Goal: Answer question/provide support: Share knowledge or assist other users

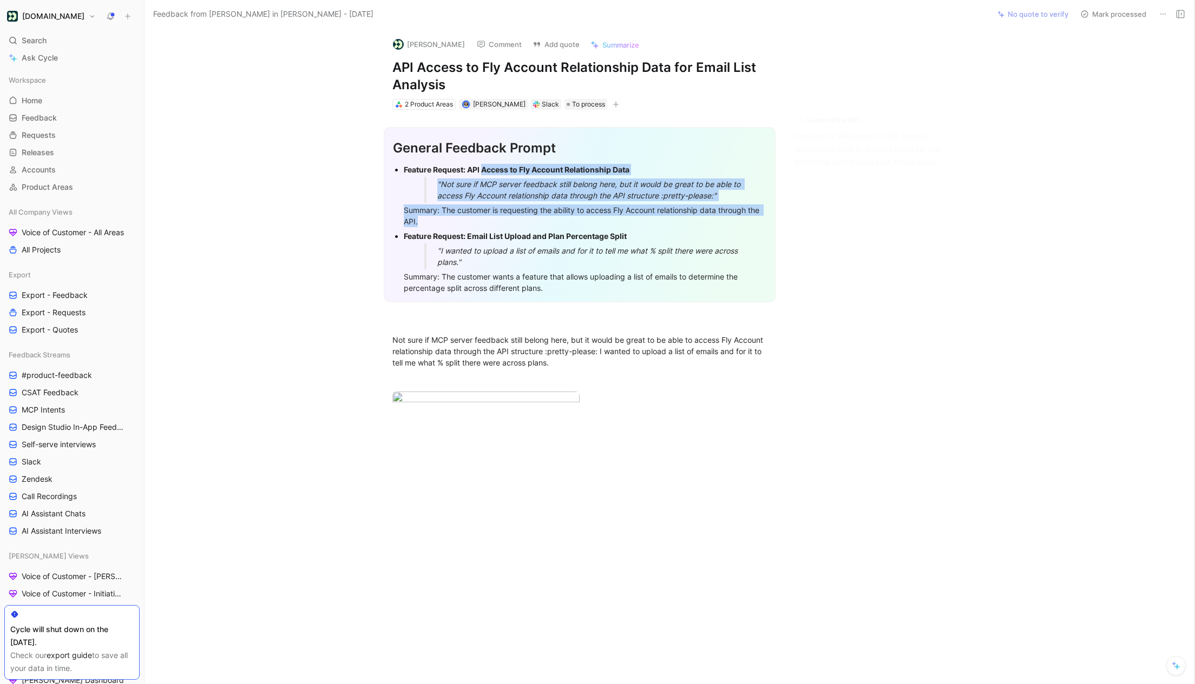
drag, startPoint x: 535, startPoint y: 224, endPoint x: 493, endPoint y: 172, distance: 66.3
click at [493, 172] on li "Feature Request: API Access to Fly Account Relationship Data "Not sure if MCP s…" at bounding box center [585, 195] width 363 height 67
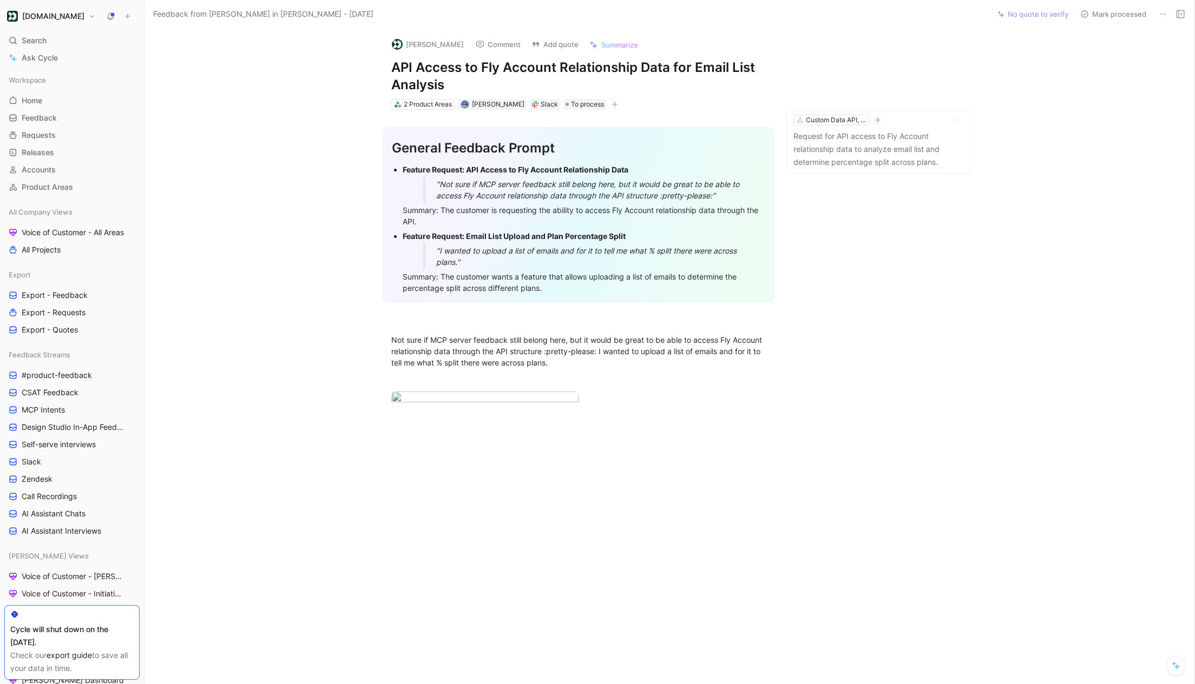
click at [399, 168] on ul "Feature Request: API Access to Fly Account Relationship Data "Not sure if MCP s…" at bounding box center [578, 228] width 373 height 133
click at [865, 149] on p "Request for API access to Fly Account relationship data to analyze email list a…" at bounding box center [878, 149] width 170 height 39
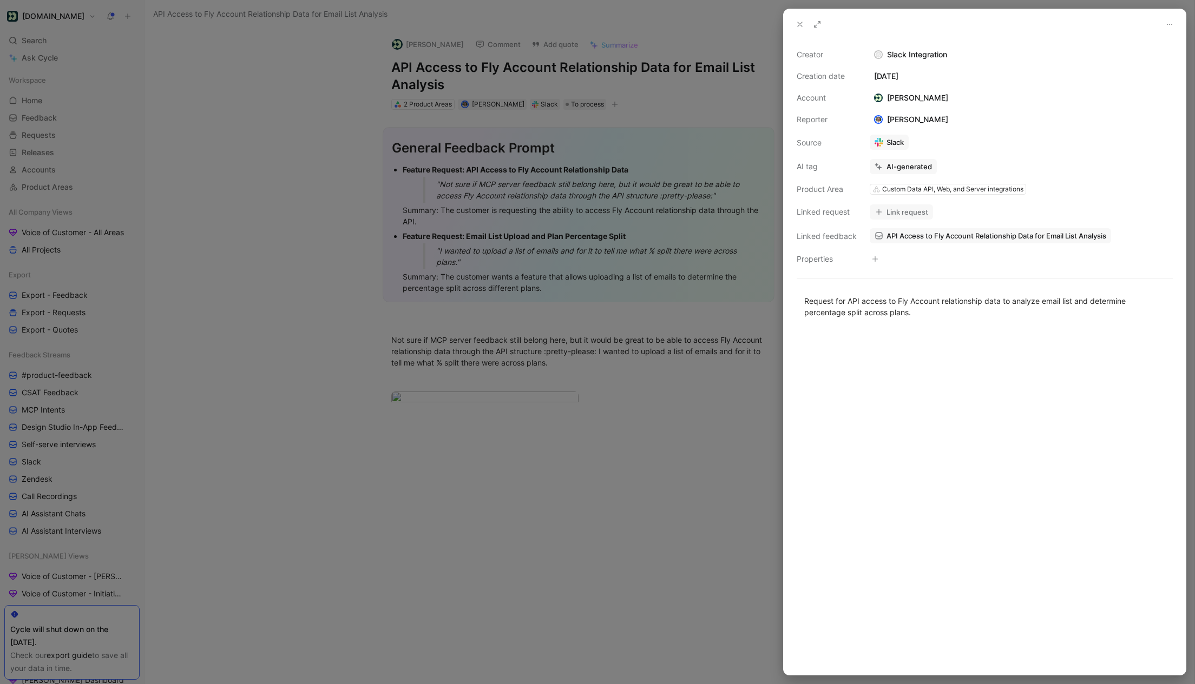
click at [798, 27] on icon at bounding box center [799, 24] width 9 height 9
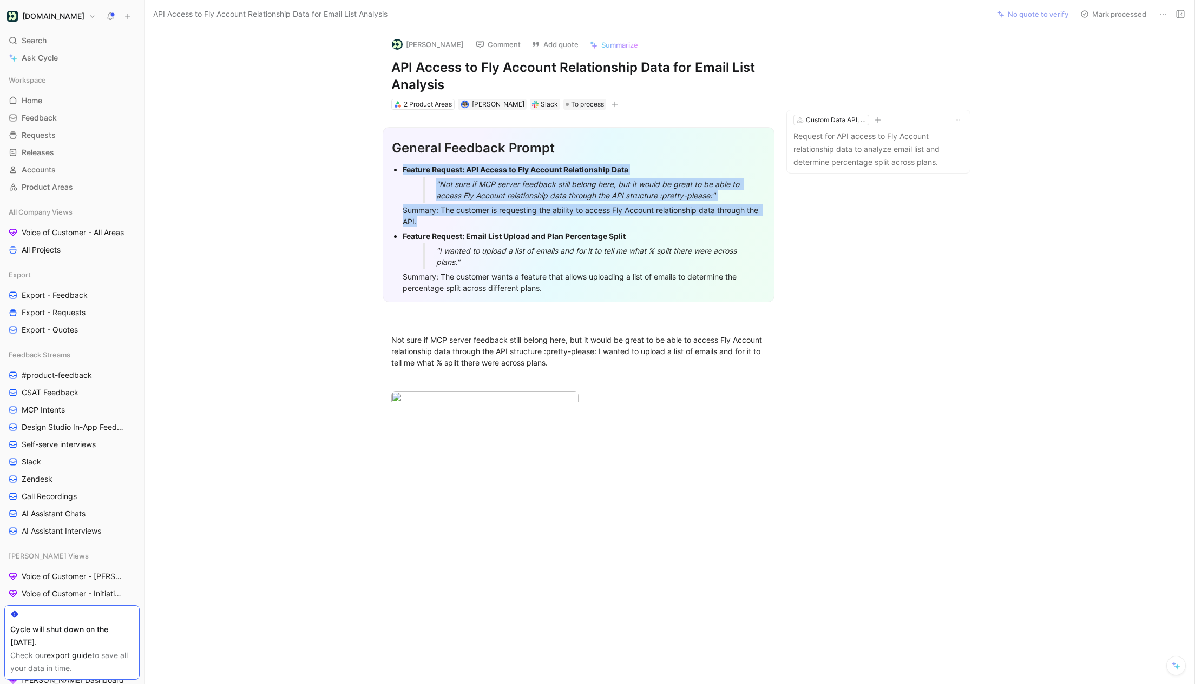
drag, startPoint x: 432, startPoint y: 220, endPoint x: 391, endPoint y: 164, distance: 69.3
click at [392, 164] on ul "Feature Request: API Access to Fly Account Relationship Data "Not sure if MCP s…" at bounding box center [578, 228] width 373 height 133
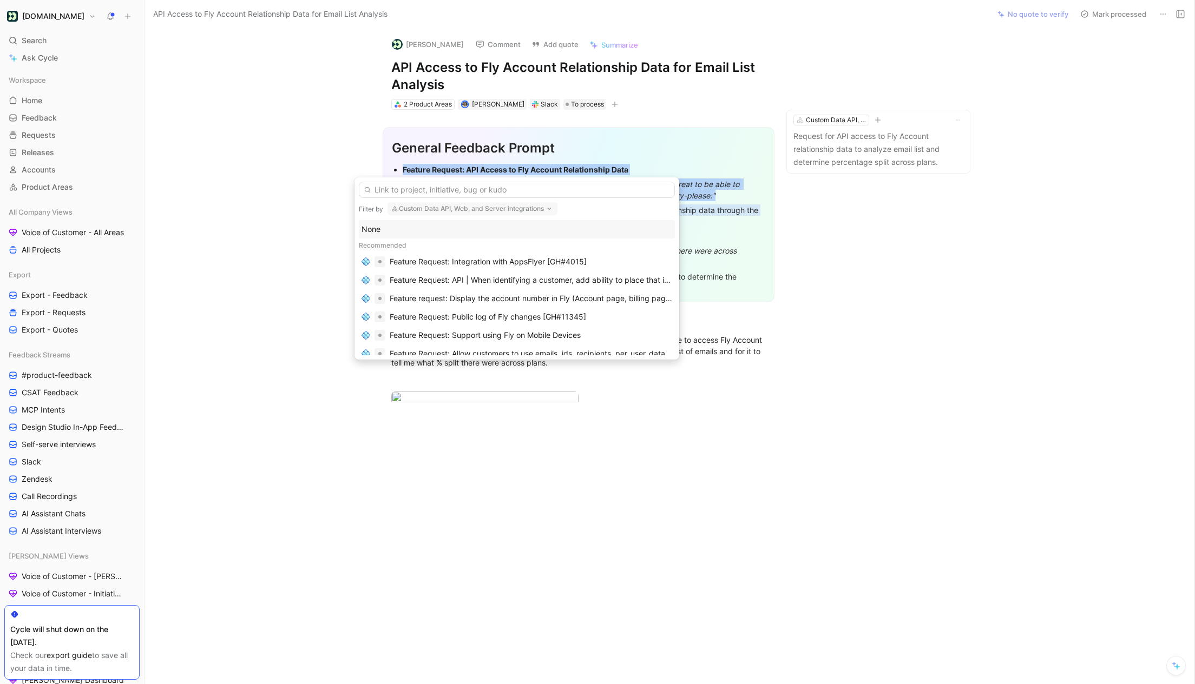
click at [426, 208] on button "Custom Data API, Web, and Server integrations" at bounding box center [472, 208] width 170 height 13
type input "mcp"
click at [419, 256] on div "MCP Connection Server" at bounding box center [463, 252] width 141 height 13
click at [383, 188] on input "text" at bounding box center [517, 190] width 316 height 16
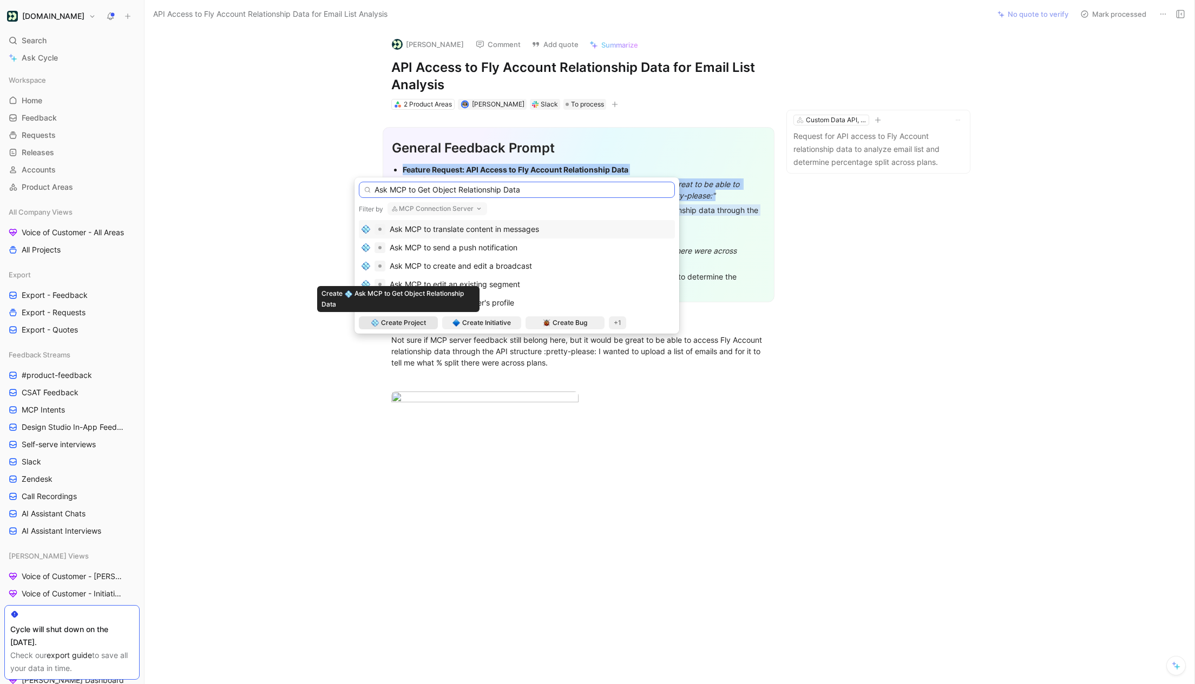
type input "Ask MCP to Get Object Relationship Data"
click at [398, 324] on span "Create Project" at bounding box center [403, 323] width 45 height 11
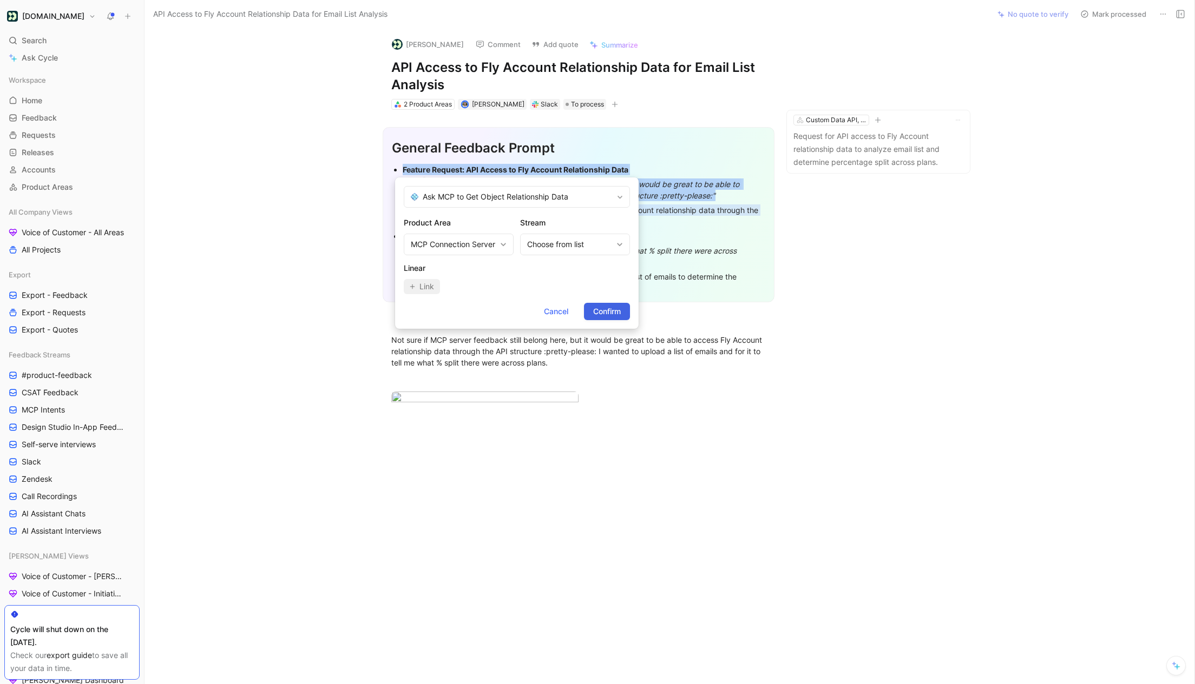
click at [621, 313] on button "Confirm" at bounding box center [607, 311] width 46 height 17
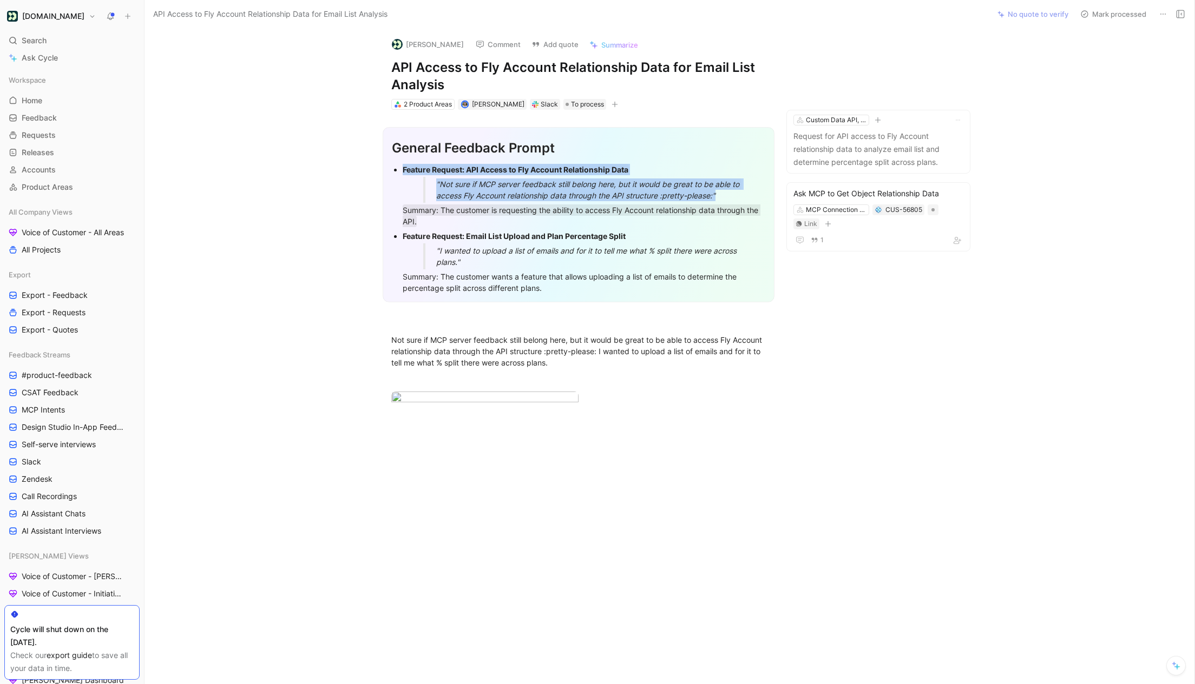
click at [1099, 17] on button "Mark processed" at bounding box center [1113, 13] width 76 height 15
click at [475, 486] on body "[DOMAIN_NAME] Search ⌘ K Ask Cycle Workspace Home G then H Feedback G then F Re…" at bounding box center [597, 342] width 1195 height 684
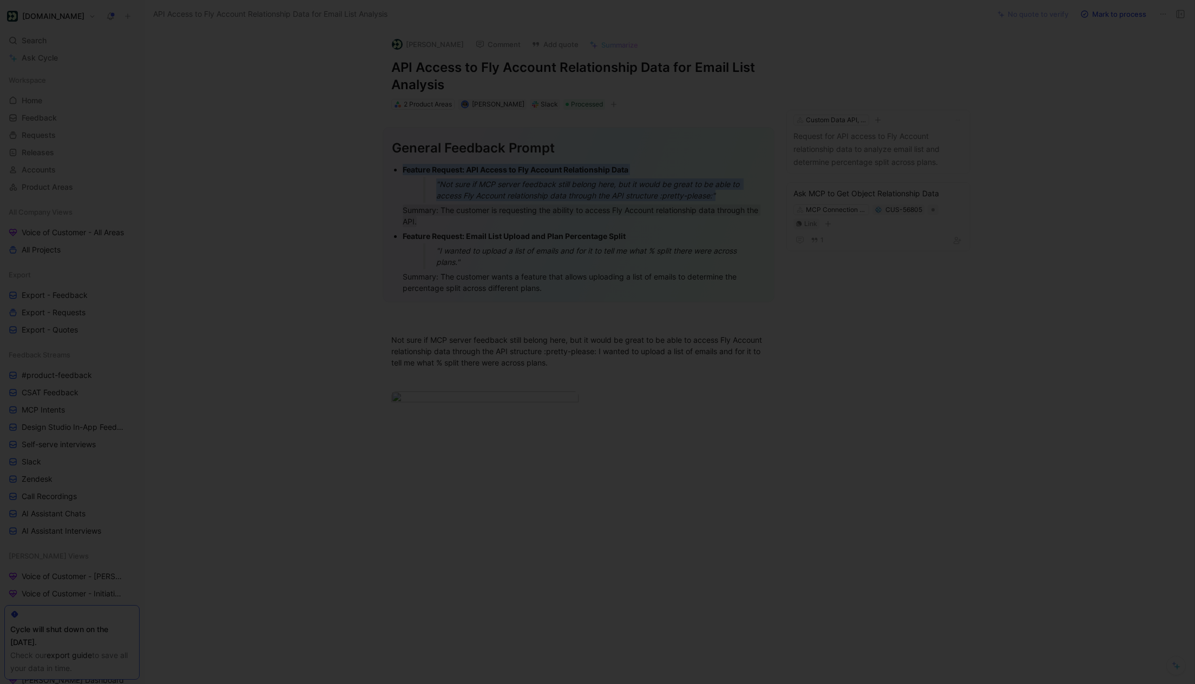
click at [912, 684] on div at bounding box center [597, 684] width 1195 height 0
